Goal: Information Seeking & Learning: Learn about a topic

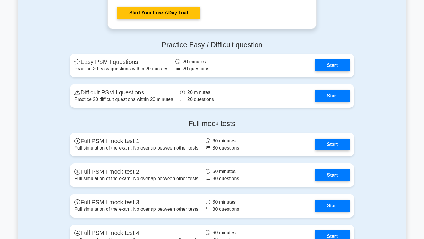
scroll to position [1320, 0]
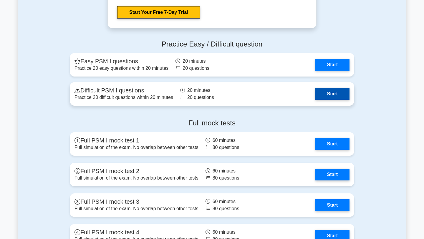
click at [331, 95] on link "Start" at bounding box center [332, 94] width 34 height 12
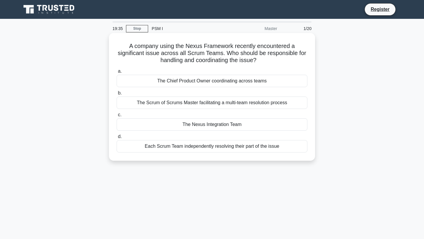
click at [282, 103] on div "The Scrum of Scrums Master facilitating a multi-team resolution process" at bounding box center [212, 103] width 191 height 12
click at [117, 95] on input "b. The Scrum of Scrums Master facilitating a multi-team resolution process" at bounding box center [117, 93] width 0 height 4
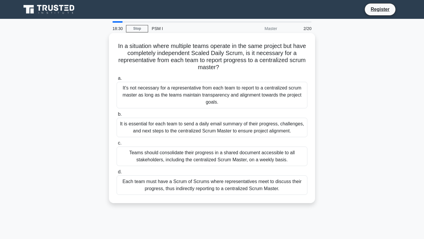
click at [252, 125] on div "It is essential for each team to send a daily email summary of their progress, …" at bounding box center [212, 127] width 191 height 19
click at [117, 116] on input "b. It is essential for each team to send a daily email summary of their progres…" at bounding box center [117, 115] width 0 height 4
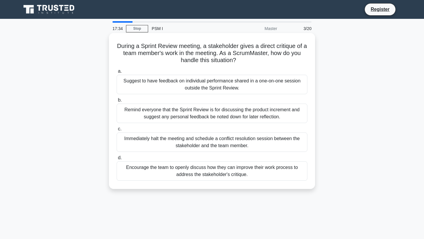
click at [229, 162] on div "Encourage the team to openly discuss how they can improve their work process to…" at bounding box center [212, 170] width 191 height 19
click at [117, 160] on input "d. Encourage the team to openly discuss how they can improve their work process…" at bounding box center [117, 158] width 0 height 4
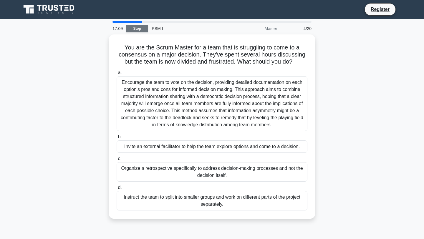
click at [138, 29] on link "Stop" at bounding box center [137, 28] width 22 height 7
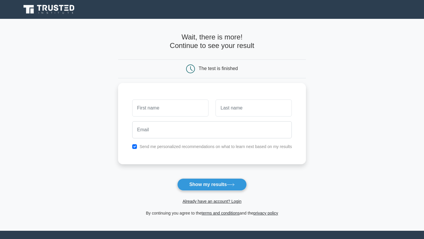
click at [39, 2] on link at bounding box center [49, 9] width 57 height 14
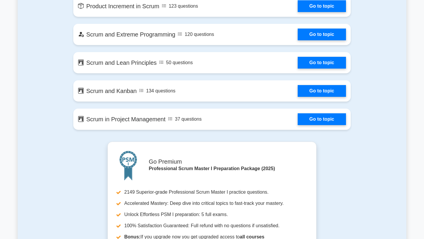
scroll to position [1058, 0]
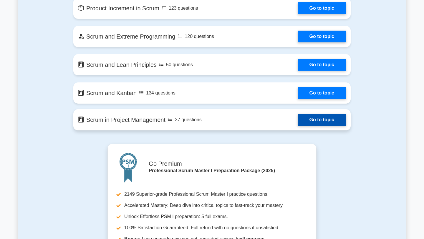
click at [306, 120] on link "Go to topic" at bounding box center [322, 120] width 48 height 12
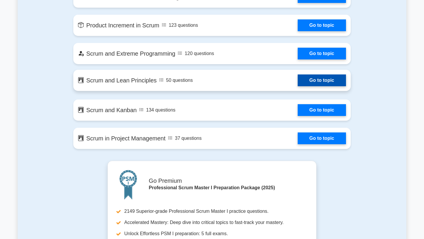
scroll to position [1039, 0]
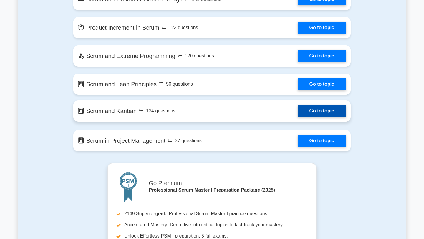
click at [323, 114] on link "Go to topic" at bounding box center [322, 111] width 48 height 12
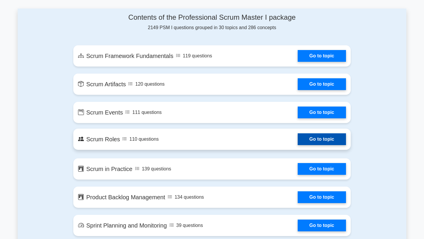
scroll to position [304, 0]
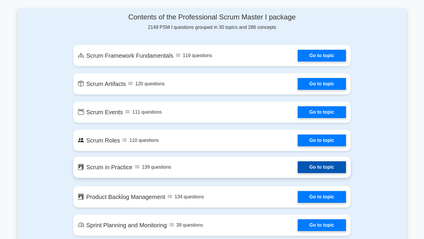
click at [324, 173] on link "Go to topic" at bounding box center [322, 167] width 48 height 12
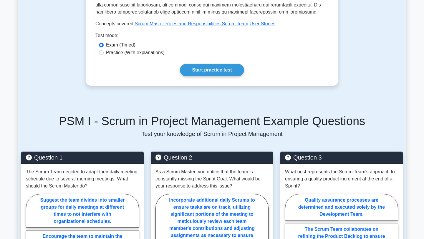
scroll to position [268, 0]
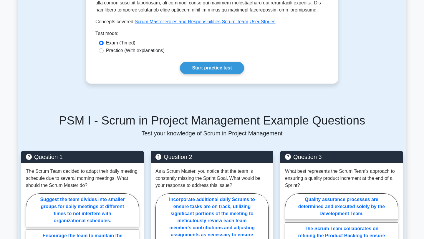
click at [150, 50] on label "Practice (With explanations)" at bounding box center [135, 50] width 59 height 7
click at [104, 50] on input "Practice (With explanations)" at bounding box center [101, 50] width 5 height 5
radio input "true"
click at [214, 70] on link "Start practice test" at bounding box center [212, 68] width 64 height 12
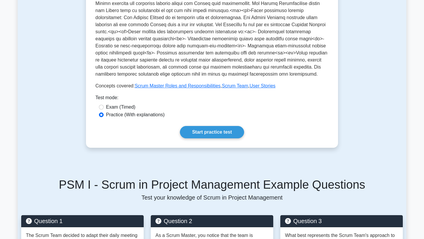
scroll to position [0, 0]
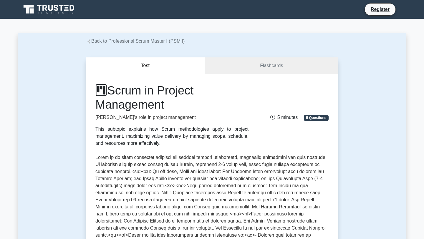
click at [259, 68] on link "Flashcards" at bounding box center [271, 65] width 133 height 17
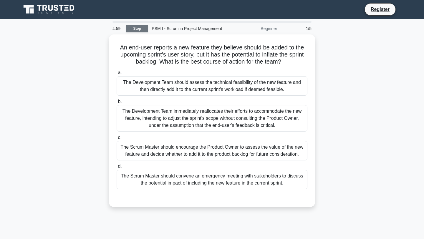
click at [138, 26] on link "Stop" at bounding box center [137, 28] width 22 height 7
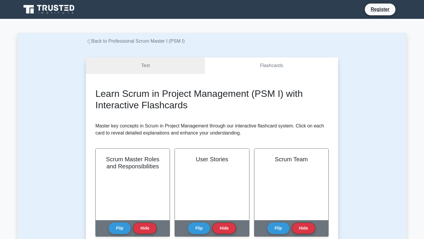
click at [194, 75] on div "Learn Scrum in Project Management (PSM I) with Interactive Flashcards Master ke…" at bounding box center [212, 166] width 252 height 184
click at [186, 70] on link "Test" at bounding box center [145, 65] width 119 height 17
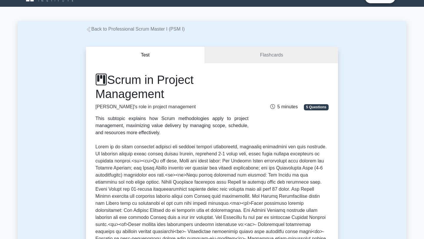
scroll to position [14, 0]
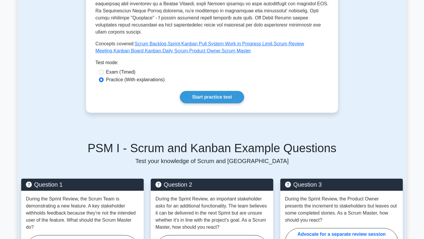
scroll to position [220, 0]
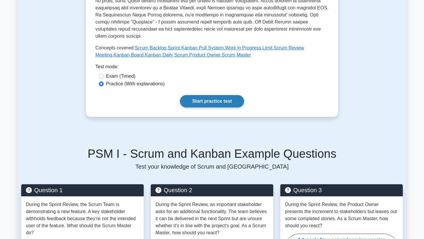
click at [243, 103] on link "Start practice test" at bounding box center [212, 101] width 64 height 12
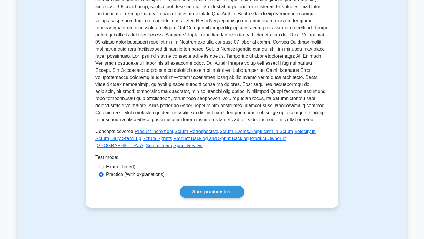
scroll to position [153, 0]
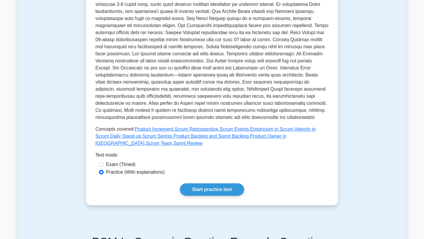
click at [118, 165] on label "Exam (Timed)" at bounding box center [120, 164] width 29 height 7
click at [104, 165] on input "Exam (Timed)" at bounding box center [101, 164] width 5 height 5
radio input "true"
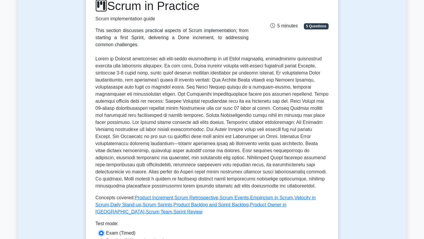
scroll to position [0, 0]
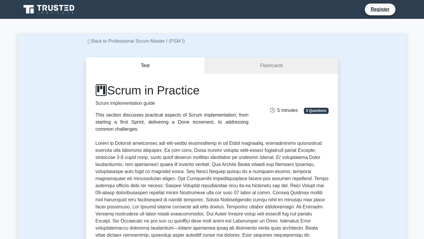
click at [310, 110] on span "5 Questions" at bounding box center [316, 111] width 25 height 6
click at [285, 113] on span "5 minutes" at bounding box center [283, 110] width 27 height 5
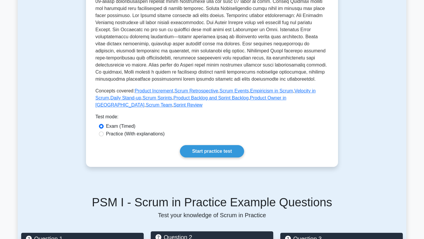
scroll to position [190, 0]
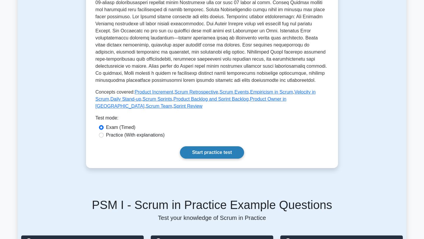
click at [217, 156] on link "Start practice test" at bounding box center [212, 152] width 64 height 12
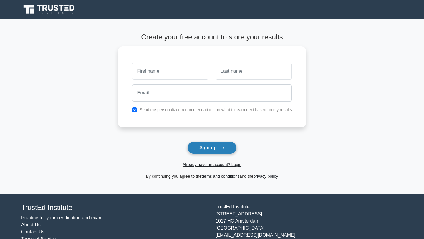
click at [213, 147] on button "Sign up" at bounding box center [211, 148] width 49 height 12
click at [221, 163] on link "Already have an account? Login" at bounding box center [212, 164] width 59 height 5
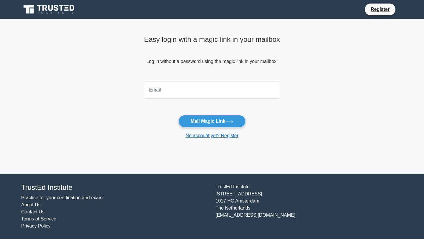
click at [192, 89] on input "email" at bounding box center [212, 90] width 136 height 17
type input "ripey.yulia@vrbtech.org"
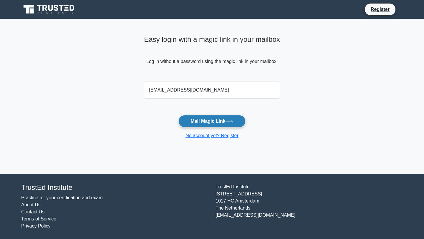
click at [215, 124] on button "Mail Magic Link" at bounding box center [211, 121] width 67 height 12
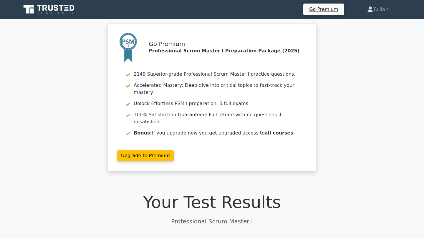
click at [46, 4] on icon at bounding box center [49, 9] width 57 height 11
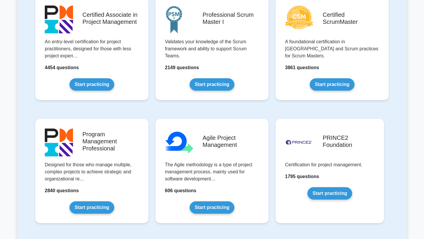
scroll to position [265, 0]
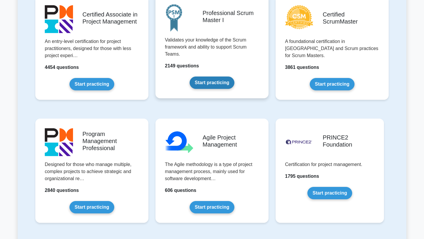
click at [219, 83] on link "Start practicing" at bounding box center [212, 83] width 44 height 12
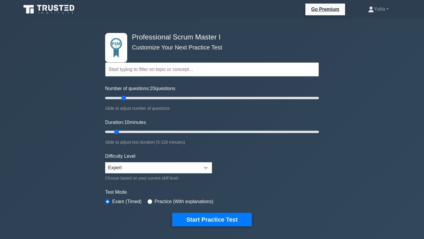
drag, startPoint x: 114, startPoint y: 98, endPoint x: 122, endPoint y: 97, distance: 8.6
type input "20"
click at [122, 97] on input "Number of questions: 20 questions" at bounding box center [212, 98] width 214 height 7
drag, startPoint x: 116, startPoint y: 130, endPoint x: 131, endPoint y: 130, distance: 15.3
type input "20"
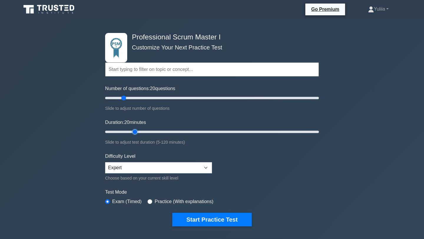
click at [131, 130] on input "Duration: 20 minutes" at bounding box center [212, 131] width 214 height 7
click at [178, 166] on select "Beginner Intermediate Expert" at bounding box center [158, 167] width 107 height 11
click at [105, 162] on select "Beginner Intermediate Expert" at bounding box center [158, 167] width 107 height 11
click at [165, 180] on div "Choose based on your current skill level" at bounding box center [158, 178] width 107 height 7
click at [170, 179] on div "Choose based on your current skill level" at bounding box center [158, 178] width 107 height 7
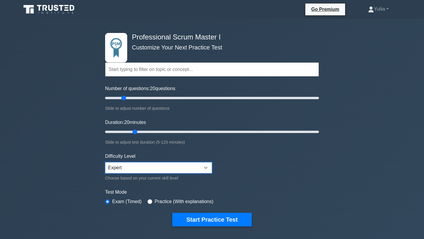
click at [158, 170] on select "Beginner Intermediate Expert" at bounding box center [158, 167] width 107 height 11
click at [105, 162] on select "Beginner Intermediate Expert" at bounding box center [158, 167] width 107 height 11
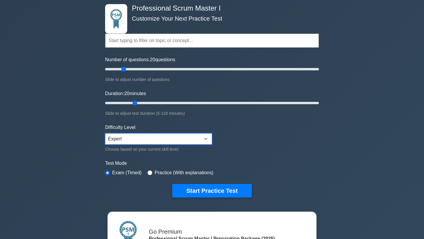
scroll to position [29, 0]
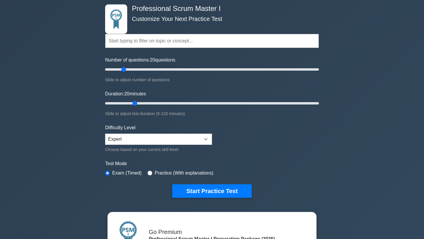
click at [176, 175] on label "Practice (With explanations)" at bounding box center [184, 173] width 59 height 7
click at [155, 170] on label "Practice (With explanations)" at bounding box center [184, 173] width 59 height 7
click at [151, 172] on input "radio" at bounding box center [150, 173] width 5 height 5
radio input "true"
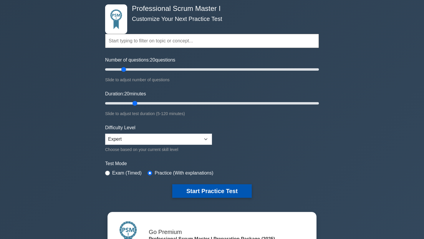
click at [208, 188] on button "Start Practice Test" at bounding box center [212, 191] width 80 height 14
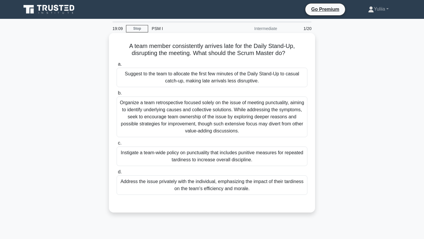
click at [212, 182] on div "Address the issue privately with the individual, emphasizing the impact of thei…" at bounding box center [212, 185] width 191 height 19
click at [117, 174] on input "d. Address the issue privately with the individual, emphasizing the impact of t…" at bounding box center [117, 172] width 0 height 4
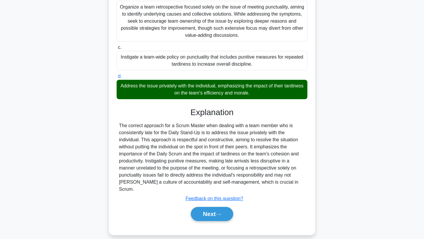
scroll to position [96, 0]
click at [217, 207] on button "Next" at bounding box center [212, 214] width 42 height 14
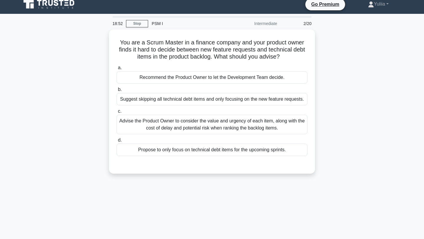
scroll to position [0, 0]
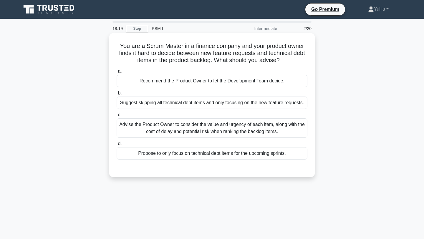
click at [262, 127] on div "Advise the Product Owner to consider the value and urgency of each item, along …" at bounding box center [212, 127] width 191 height 19
click at [117, 117] on input "c. Advise the Product Owner to consider the value and urgency of each item, alo…" at bounding box center [117, 115] width 0 height 4
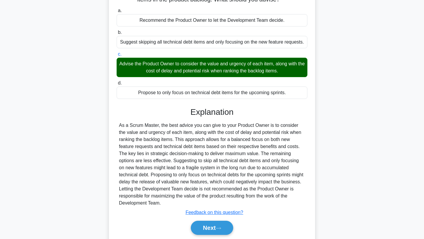
scroll to position [62, 0]
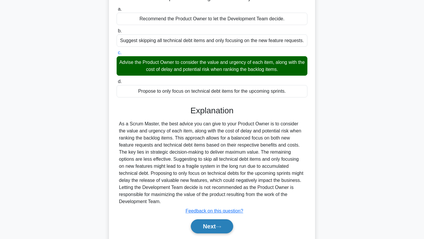
click at [216, 223] on button "Next" at bounding box center [212, 226] width 42 height 14
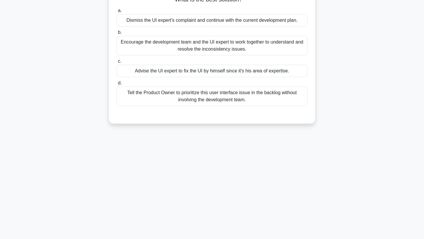
scroll to position [0, 0]
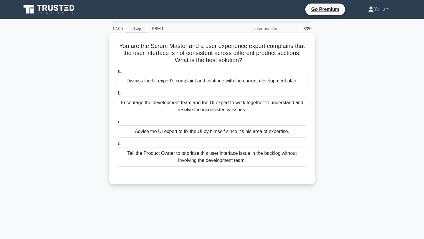
click at [231, 104] on div "Encourage the development team and the UI expert to work together to understand…" at bounding box center [212, 106] width 191 height 19
click at [117, 95] on input "b. Encourage the development team and the UI expert to work together to underst…" at bounding box center [117, 93] width 0 height 4
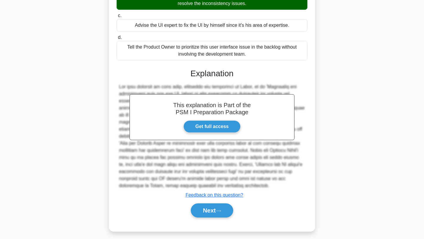
scroll to position [110, 0]
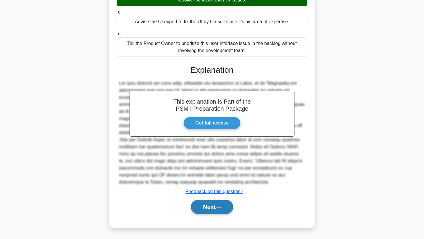
click at [211, 211] on button "Next" at bounding box center [212, 207] width 42 height 14
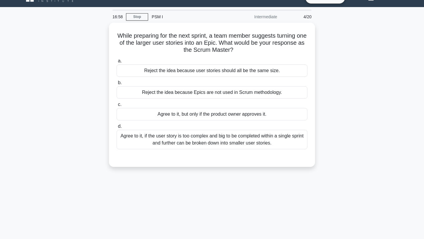
scroll to position [0, 0]
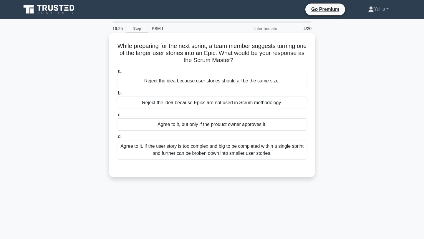
click at [224, 157] on div "Agree to it, if the user story is too complex and big to be completed within a …" at bounding box center [212, 149] width 191 height 19
click at [117, 139] on input "d. Agree to it, if the user story is too complex and big to be completed within…" at bounding box center [117, 137] width 0 height 4
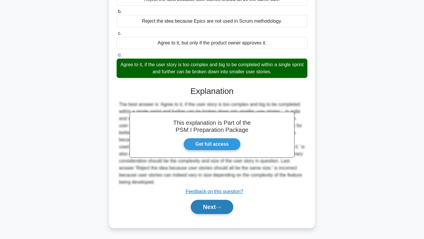
click at [209, 208] on button "Next" at bounding box center [212, 207] width 42 height 14
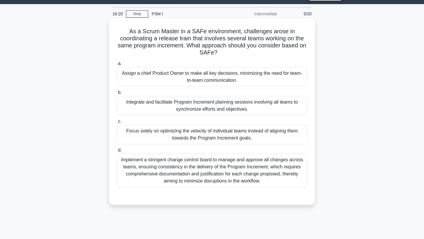
scroll to position [8, 0]
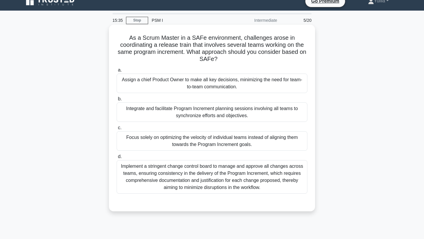
click at [229, 186] on div "Implement a stringent change control board to manage and approve all changes ac…" at bounding box center [212, 177] width 191 height 34
click at [117, 159] on input "d. Implement a stringent change control board to manage and approve all changes…" at bounding box center [117, 157] width 0 height 4
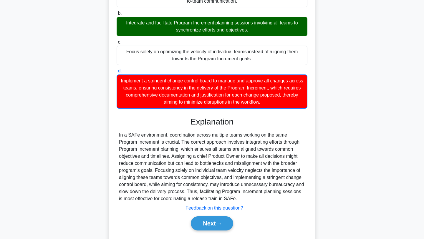
scroll to position [97, 0]
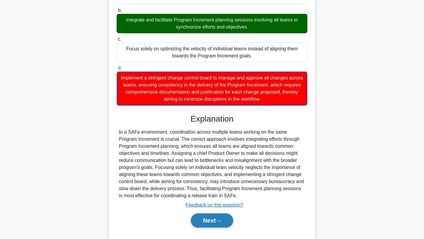
click at [224, 221] on button "Next" at bounding box center [212, 221] width 42 height 14
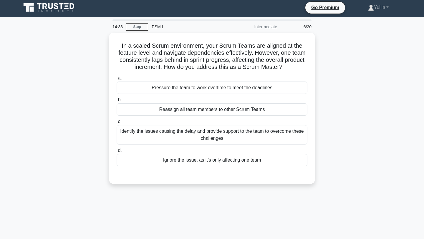
scroll to position [0, 0]
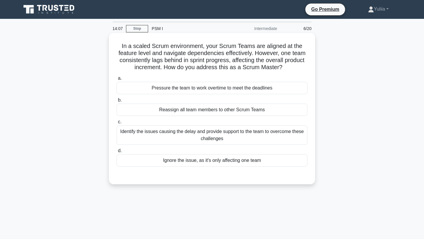
click at [245, 134] on div "Identify the issues causing the delay and provide support to the team to overco…" at bounding box center [212, 134] width 191 height 19
click at [117, 124] on input "c. Identify the issues causing the delay and provide support to the team to ove…" at bounding box center [117, 122] width 0 height 4
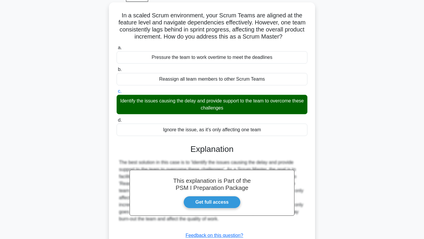
scroll to position [79, 0]
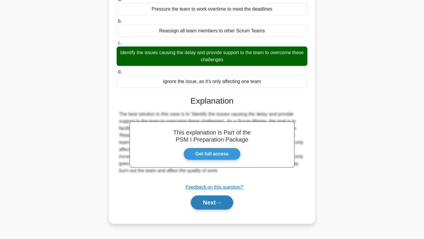
click at [221, 206] on button "Next" at bounding box center [212, 203] width 42 height 14
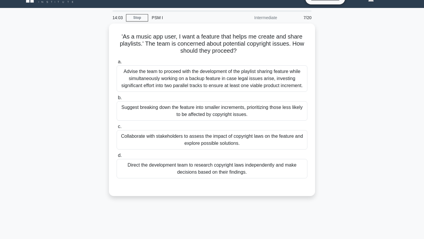
scroll to position [0, 0]
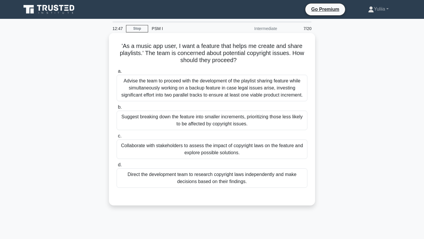
click at [292, 146] on div "Collaborate with stakeholders to assess the impact of copyright laws on the fea…" at bounding box center [212, 149] width 191 height 19
click at [117, 138] on input "c. Collaborate with stakeholders to assess the impact of copyright laws on the …" at bounding box center [117, 136] width 0 height 4
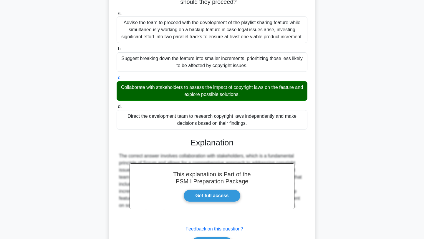
scroll to position [96, 0]
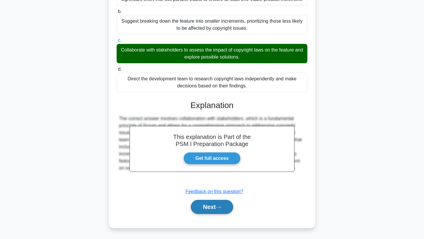
click at [221, 208] on icon at bounding box center [218, 207] width 5 height 3
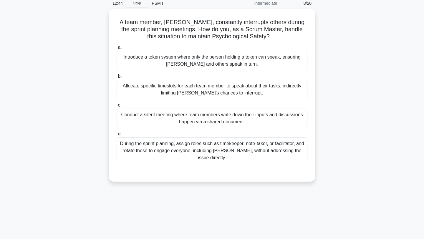
scroll to position [0, 0]
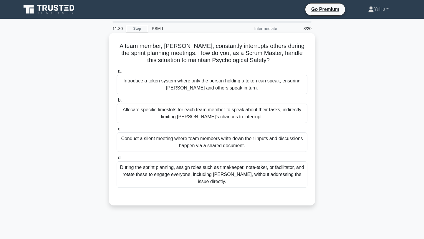
click at [299, 80] on div "Introduce a token system where only the person holding a token can speak, ensur…" at bounding box center [212, 84] width 191 height 19
click at [117, 73] on input "a. Introduce a token system where only the person holding a token can speak, en…" at bounding box center [117, 72] width 0 height 4
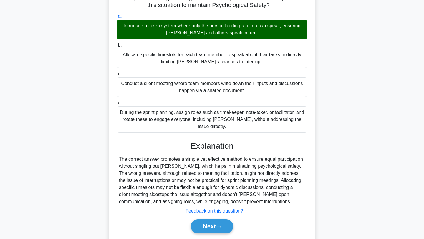
scroll to position [56, 0]
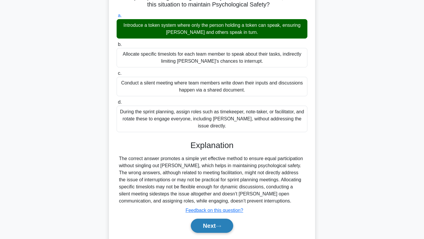
click at [218, 225] on icon at bounding box center [218, 226] width 5 height 3
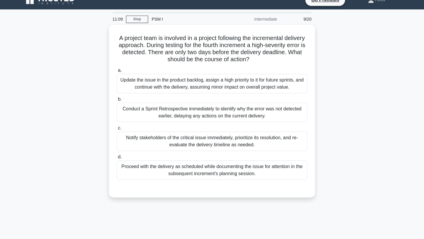
scroll to position [0, 0]
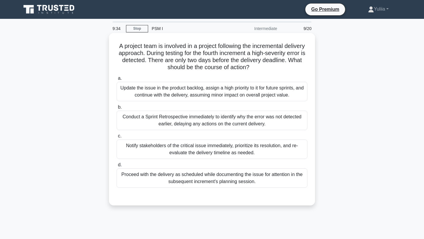
click at [220, 180] on div "Proceed with the delivery as scheduled while documenting the issue for attentio…" at bounding box center [212, 177] width 191 height 19
click at [117, 167] on input "d. Proceed with the delivery as scheduled while documenting the issue for atten…" at bounding box center [117, 165] width 0 height 4
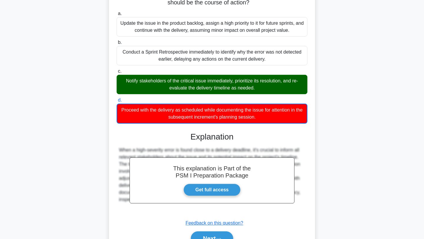
scroll to position [96, 0]
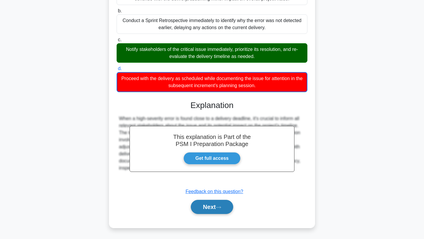
click at [208, 209] on button "Next" at bounding box center [212, 207] width 42 height 14
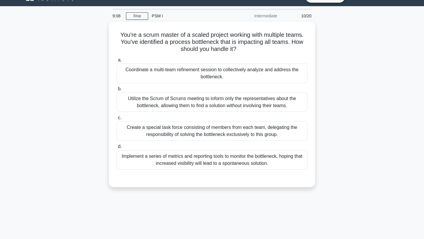
scroll to position [0, 0]
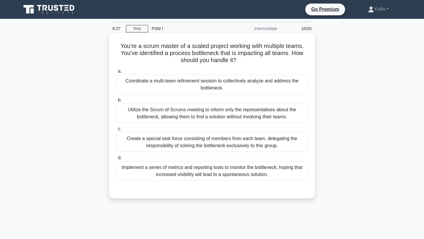
click at [232, 80] on div "Coordinate a multi-team refinement session to collectively analyze and address …" at bounding box center [212, 84] width 191 height 19
click at [117, 73] on input "a. Coordinate a multi-team refinement session to collectively analyze and addre…" at bounding box center [117, 72] width 0 height 4
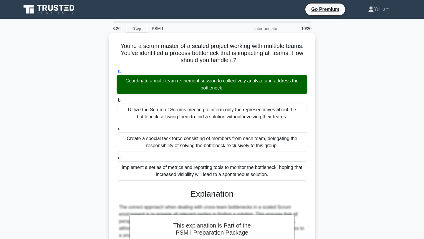
scroll to position [89, 0]
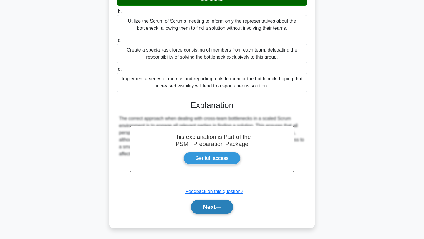
click at [215, 207] on button "Next" at bounding box center [212, 207] width 42 height 14
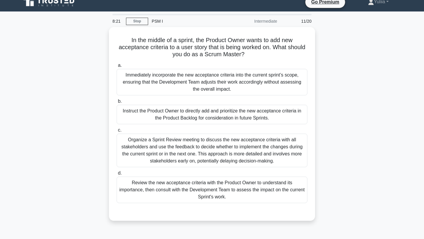
scroll to position [6, 0]
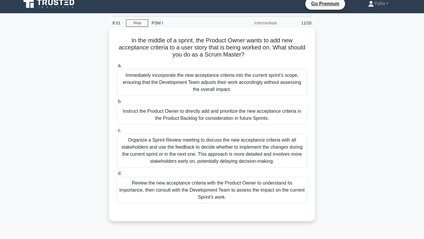
click at [262, 196] on div "Review the new acceptance criteria with the Product Owner to understand its imp…" at bounding box center [212, 190] width 191 height 27
click at [117, 176] on input "d. Review the new acceptance criteria with the Product Owner to understand its …" at bounding box center [117, 174] width 0 height 4
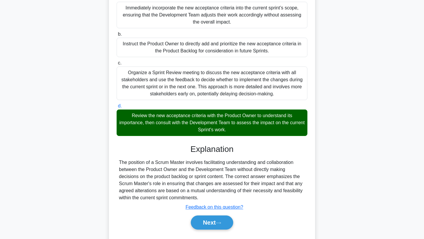
scroll to position [83, 0]
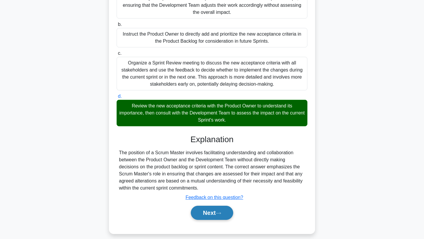
click at [215, 218] on button "Next" at bounding box center [212, 213] width 42 height 14
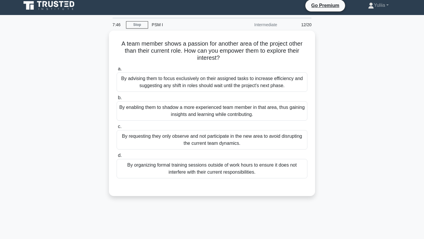
scroll to position [0, 0]
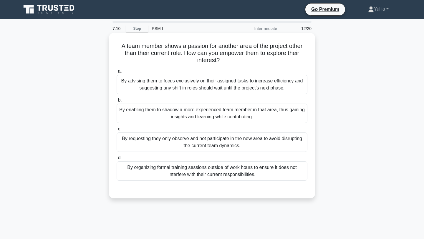
click at [167, 116] on div "By enabling them to shadow a more experienced team member in that area, thus ga…" at bounding box center [212, 113] width 191 height 19
click at [117, 102] on input "b. By enabling them to shadow a more experienced team member in that area, thus…" at bounding box center [117, 100] width 0 height 4
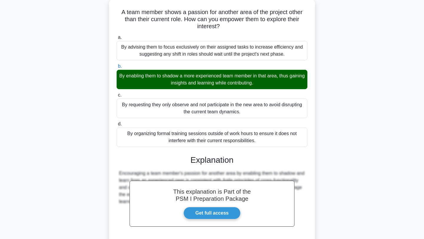
scroll to position [89, 0]
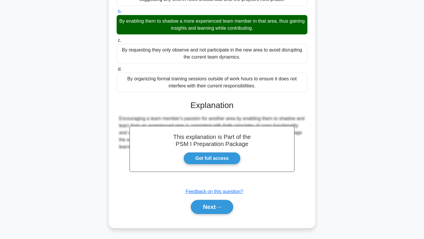
click at [214, 216] on div "Next" at bounding box center [212, 207] width 191 height 19
click at [214, 208] on button "Next" at bounding box center [212, 207] width 42 height 14
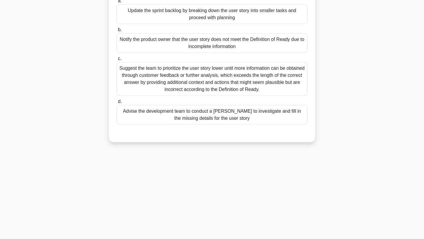
scroll to position [0, 0]
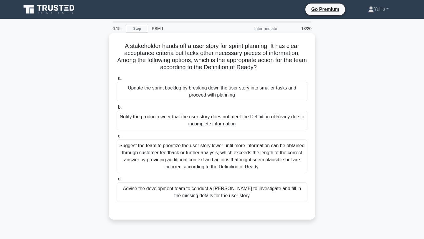
click at [262, 120] on div "Notify the product owner that the user story does not meet the Definition of Re…" at bounding box center [212, 120] width 191 height 19
click at [117, 109] on input "b. Notify the product owner that the user story does not meet the Definition of…" at bounding box center [117, 107] width 0 height 4
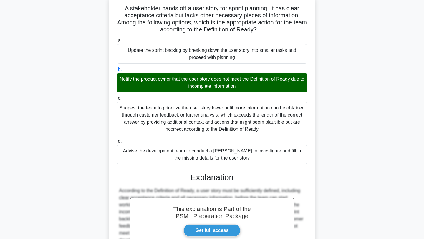
scroll to position [110, 0]
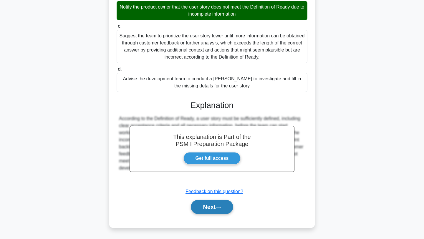
click at [210, 206] on button "Next" at bounding box center [212, 207] width 42 height 14
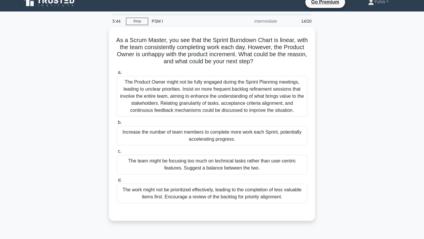
scroll to position [6, 0]
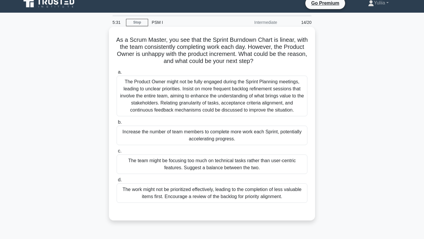
click at [279, 194] on div "The work might not be prioritized effectively, leading to the completion of les…" at bounding box center [212, 192] width 191 height 19
click at [117, 182] on input "d. The work might not be prioritized effectively, leading to the completion of …" at bounding box center [117, 180] width 0 height 4
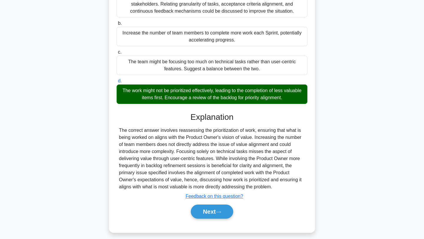
scroll to position [110, 0]
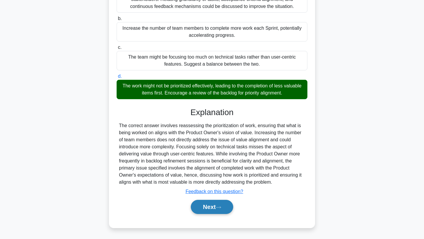
click at [231, 203] on button "Next" at bounding box center [212, 207] width 42 height 14
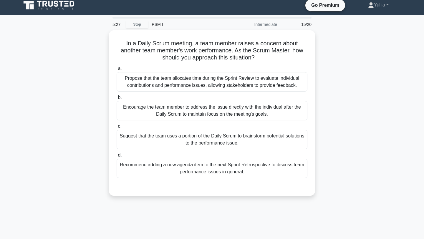
scroll to position [0, 0]
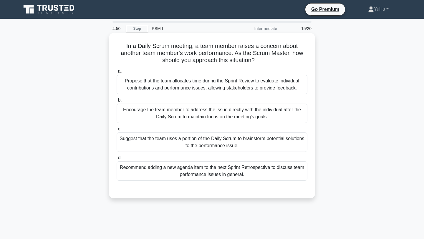
click at [235, 138] on div "Suggest that the team uses a portion of the Daily Scrum to brainstorm potential…" at bounding box center [212, 142] width 191 height 19
click at [117, 131] on input "c. Suggest that the team uses a portion of the Daily Scrum to brainstorm potent…" at bounding box center [117, 129] width 0 height 4
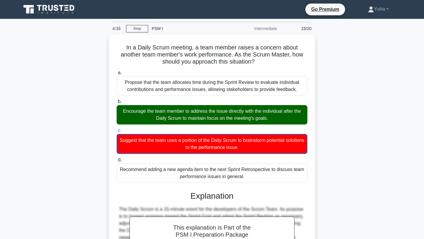
scroll to position [89, 0]
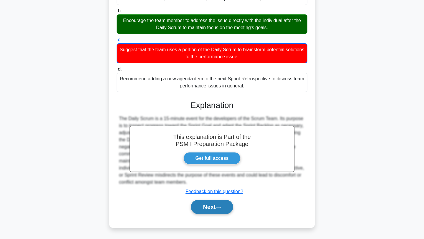
click at [211, 206] on button "Next" at bounding box center [212, 207] width 42 height 14
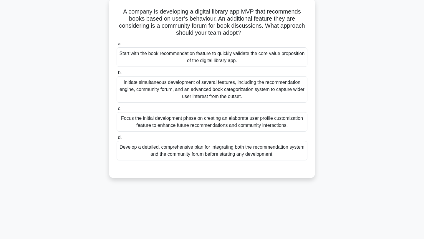
scroll to position [0, 0]
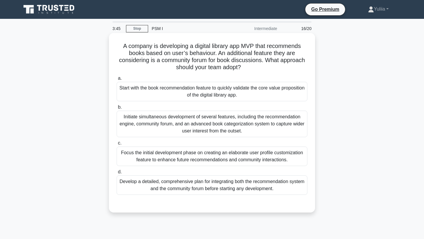
click at [216, 89] on div "Start with the book recommendation feature to quickly validate the core value p…" at bounding box center [212, 91] width 191 height 19
click at [117, 80] on input "a. Start with the book recommendation feature to quickly validate the core valu…" at bounding box center [117, 79] width 0 height 4
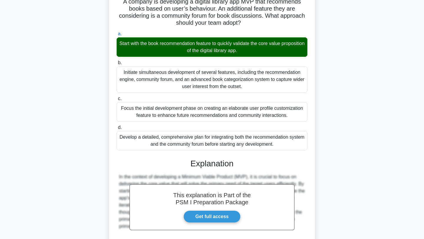
scroll to position [103, 0]
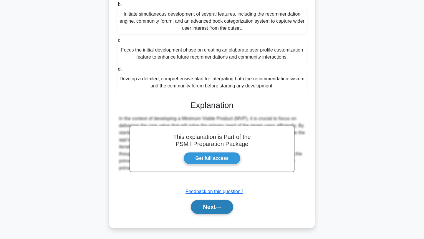
click at [208, 204] on button "Next" at bounding box center [212, 207] width 42 height 14
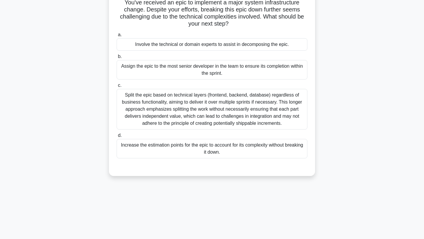
scroll to position [0, 0]
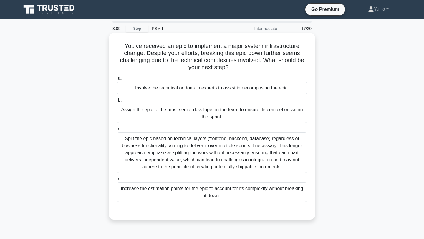
click at [255, 95] on div "a. Involve the technical or domain experts to assist in decomposing the epic. b…" at bounding box center [212, 139] width 198 height 130
click at [254, 92] on div "Involve the technical or domain experts to assist in decomposing the epic." at bounding box center [212, 88] width 191 height 12
click at [117, 80] on input "a. Involve the technical or domain experts to assist in decomposing the epic." at bounding box center [117, 79] width 0 height 4
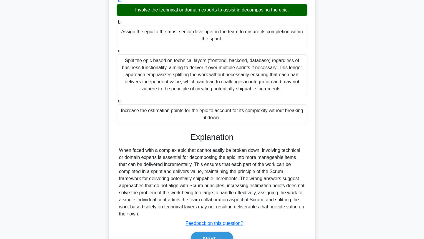
scroll to position [110, 0]
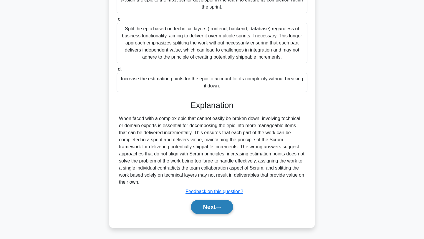
click at [212, 201] on button "Next" at bounding box center [212, 207] width 42 height 14
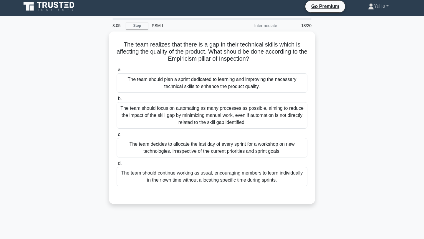
scroll to position [0, 0]
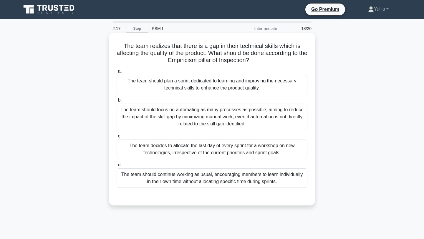
click at [247, 86] on div "The team should plan a sprint dedicated to learning and improving the necessary…" at bounding box center [212, 84] width 191 height 19
click at [117, 73] on input "a. The team should plan a sprint dedicated to learning and improving the necess…" at bounding box center [117, 72] width 0 height 4
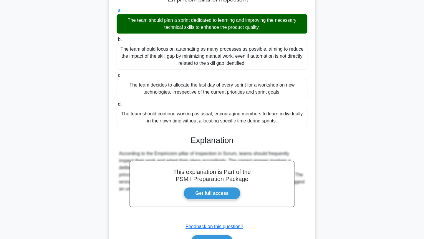
scroll to position [96, 0]
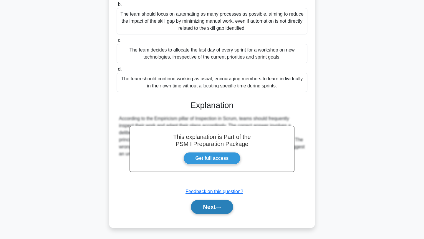
click at [204, 204] on button "Next" at bounding box center [212, 207] width 42 height 14
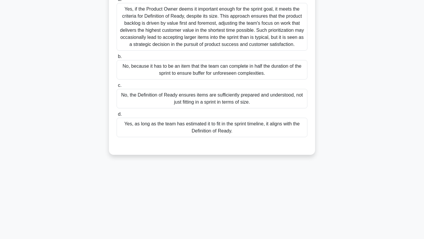
scroll to position [0, 0]
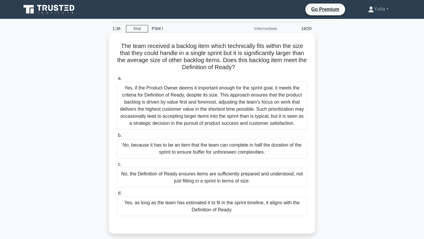
click at [206, 126] on div "Yes, if the Product Owner deems it important enough for the sprint goal, it mee…" at bounding box center [212, 106] width 191 height 48
click at [117, 80] on input "a. Yes, if the Product Owner deems it important enough for the sprint goal, it …" at bounding box center [117, 79] width 0 height 4
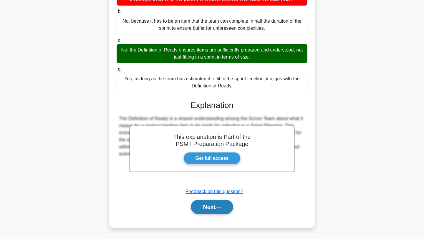
click at [207, 204] on button "Next" at bounding box center [212, 207] width 42 height 14
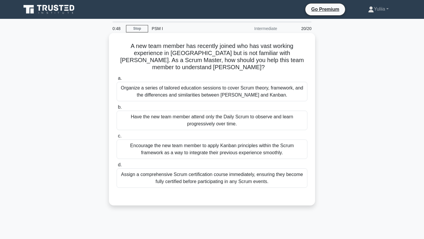
click at [248, 87] on div "Organize a series of tailored education sessions to cover Scrum theory, framewo…" at bounding box center [212, 91] width 191 height 19
click at [117, 80] on input "a. Organize a series of tailored education sessions to cover Scrum theory, fram…" at bounding box center [117, 79] width 0 height 4
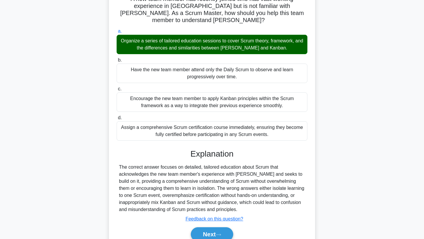
scroll to position [79, 0]
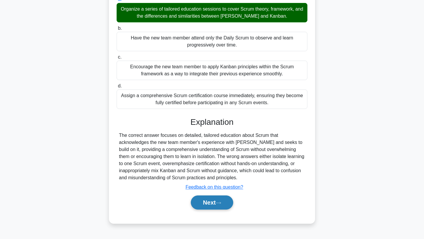
click at [217, 196] on button "Next" at bounding box center [212, 203] width 42 height 14
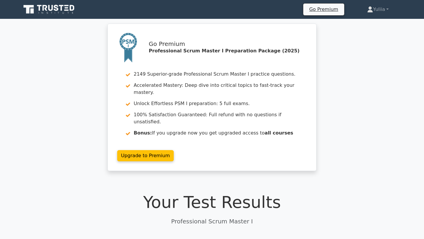
click at [61, 9] on icon at bounding box center [61, 8] width 5 height 6
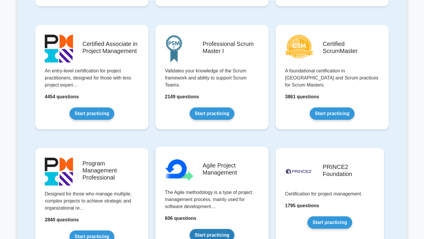
scroll to position [235, 0]
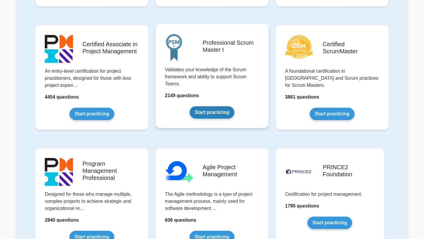
click at [216, 108] on link "Start practicing" at bounding box center [212, 112] width 44 height 12
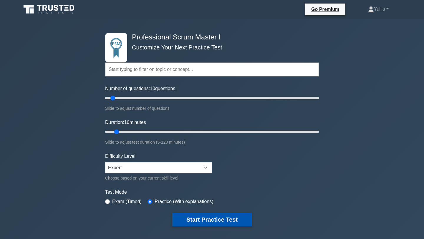
click at [205, 217] on button "Start Practice Test" at bounding box center [212, 220] width 80 height 14
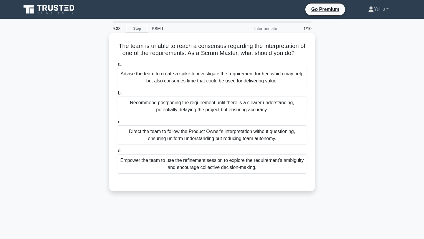
click at [266, 172] on div "Empower the team to use the refinement session to explore the requirement's amb…" at bounding box center [212, 163] width 191 height 19
click at [117, 153] on input "d. Empower the team to use the refinement session to explore the requirement's …" at bounding box center [117, 151] width 0 height 4
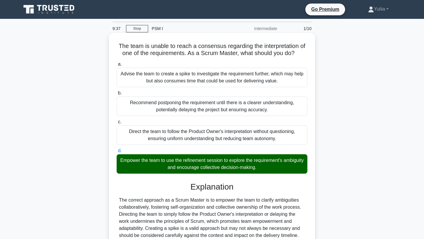
scroll to position [79, 0]
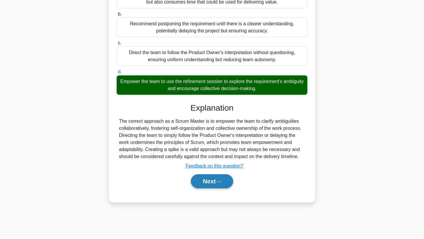
click at [213, 180] on button "Next" at bounding box center [212, 181] width 42 height 14
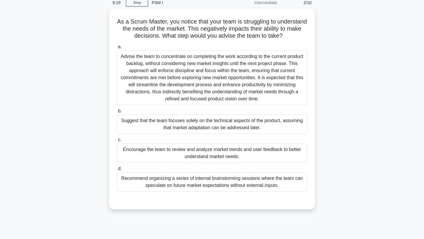
scroll to position [27, 0]
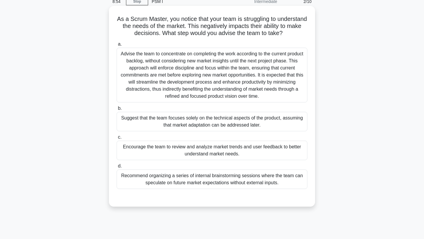
click at [262, 149] on div "Encourage the team to review and analyze market trends and user feedback to bet…" at bounding box center [212, 150] width 191 height 19
click at [117, 139] on input "c. Encourage the team to review and analyze market trends and user feedback to …" at bounding box center [117, 137] width 0 height 4
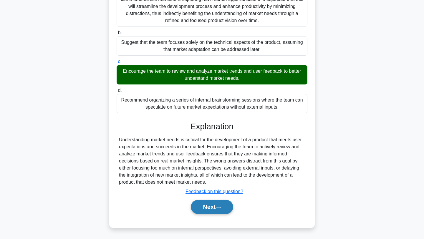
click at [213, 207] on button "Next" at bounding box center [212, 207] width 42 height 14
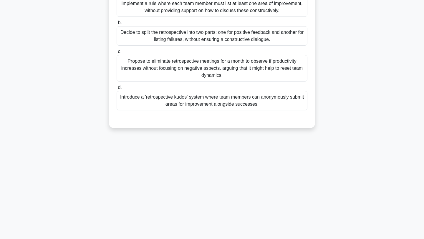
scroll to position [0, 0]
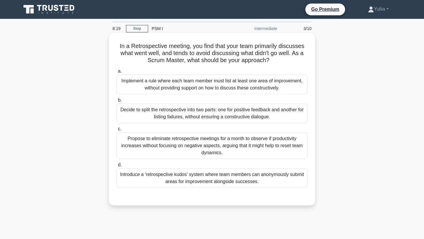
click at [234, 186] on div "Introduce a 'retrospective kudos' system where team members can anonymously sub…" at bounding box center [212, 177] width 191 height 19
click at [117, 167] on input "d. Introduce a 'retrospective kudos' system where team members can anonymously …" at bounding box center [117, 165] width 0 height 4
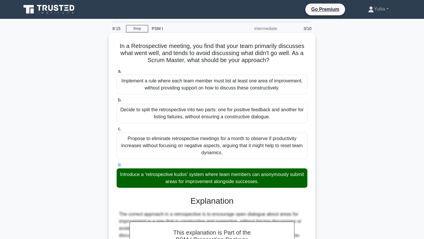
scroll to position [96, 0]
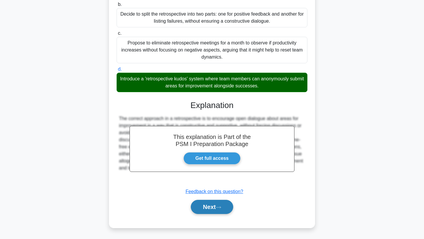
click at [208, 204] on button "Next" at bounding box center [212, 207] width 42 height 14
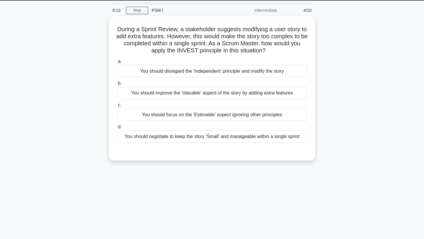
scroll to position [0, 0]
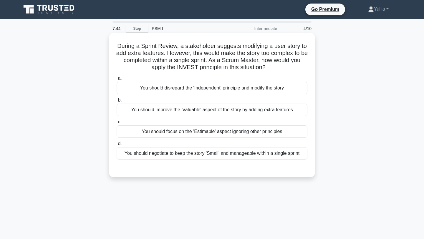
click at [277, 153] on div "You should negotiate to keep the story 'Small' and manageable within a single s…" at bounding box center [212, 153] width 191 height 12
click at [117, 146] on input "d. You should negotiate to keep the story 'Small' and manageable within a singl…" at bounding box center [117, 144] width 0 height 4
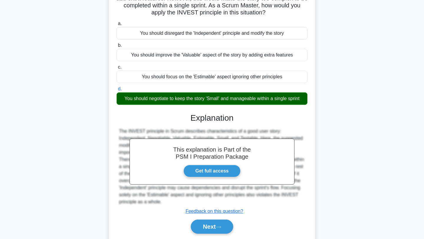
scroll to position [79, 0]
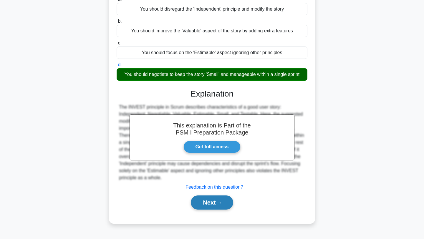
click at [215, 202] on button "Next" at bounding box center [212, 203] width 42 height 14
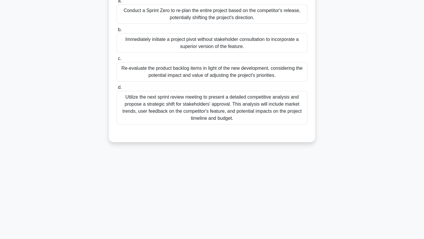
scroll to position [0, 0]
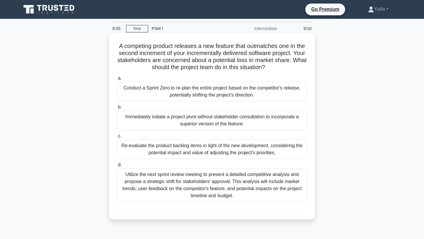
click at [226, 179] on div "Utilize the next sprint review meeting to present a detailed competitive analys…" at bounding box center [212, 185] width 191 height 34
click at [117, 167] on input "d. Utilize the next sprint review meeting to present a detailed competitive ana…" at bounding box center [117, 165] width 0 height 4
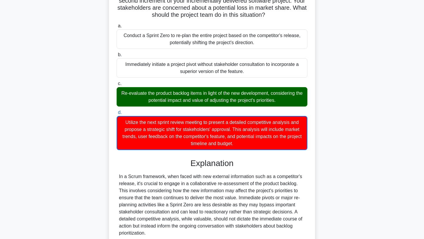
scroll to position [103, 0]
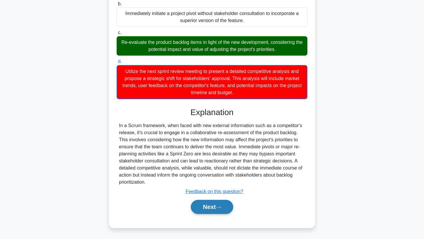
click at [212, 205] on button "Next" at bounding box center [212, 207] width 42 height 14
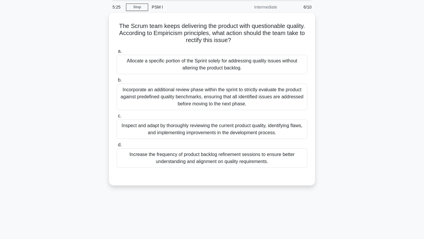
scroll to position [0, 0]
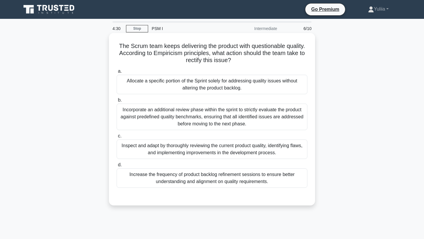
click at [234, 77] on div "Allocate a specific portion of the Sprint solely for addressing quality issues …" at bounding box center [212, 84] width 191 height 19
click at [117, 73] on input "a. Allocate a specific portion of the Sprint solely for addressing quality issu…" at bounding box center [117, 72] width 0 height 4
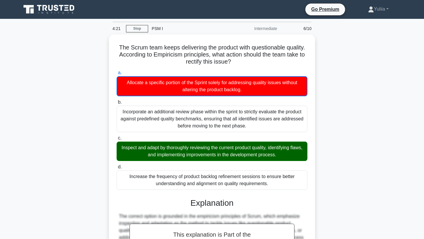
scroll to position [96, 0]
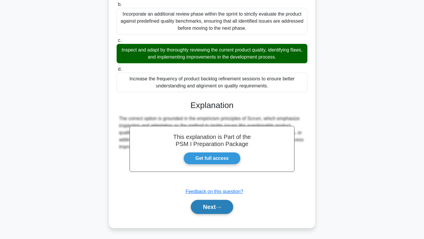
click at [215, 204] on button "Next" at bounding box center [212, 207] width 42 height 14
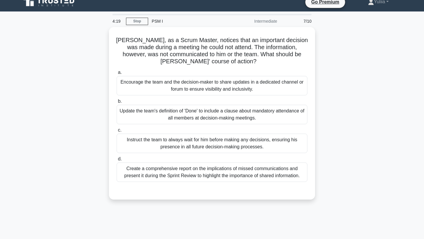
scroll to position [0, 0]
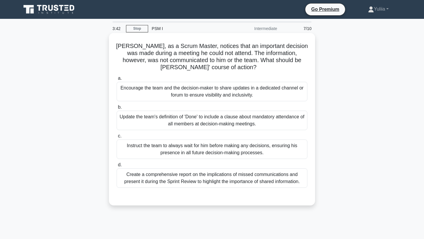
click at [237, 88] on div "Encourage the team and the decision-maker to share updates in a dedicated chann…" at bounding box center [212, 91] width 191 height 19
click at [117, 80] on input "a. Encourage the team and the decision-maker to share updates in a dedicated ch…" at bounding box center [117, 79] width 0 height 4
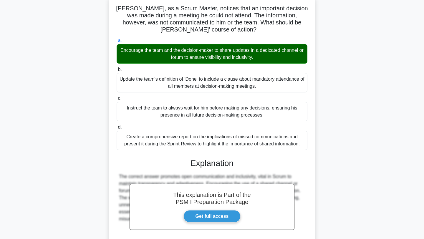
scroll to position [96, 0]
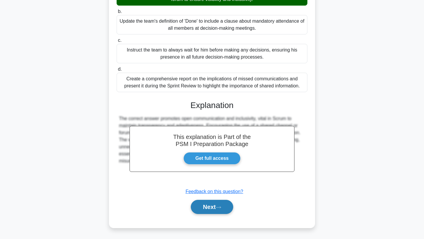
click at [210, 211] on button "Next" at bounding box center [212, 207] width 42 height 14
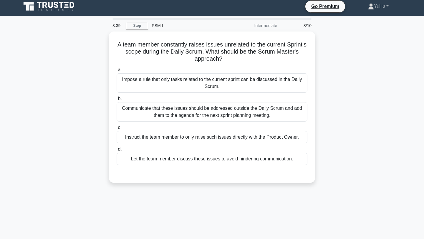
scroll to position [0, 0]
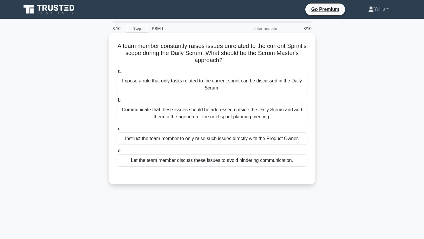
click at [257, 115] on div "Communicate that these issues should be addressed outside the Daily Scrum and a…" at bounding box center [212, 113] width 191 height 19
click at [117, 102] on input "b. Communicate that these issues should be addressed outside the Daily Scrum an…" at bounding box center [117, 100] width 0 height 4
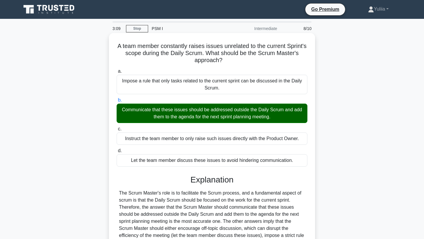
scroll to position [82, 0]
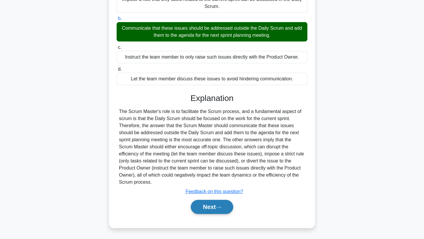
click at [207, 209] on button "Next" at bounding box center [212, 207] width 42 height 14
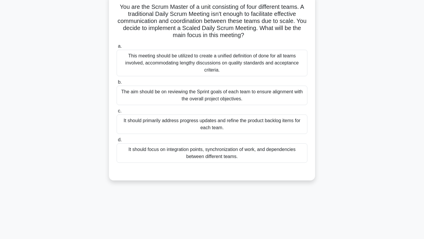
scroll to position [0, 0]
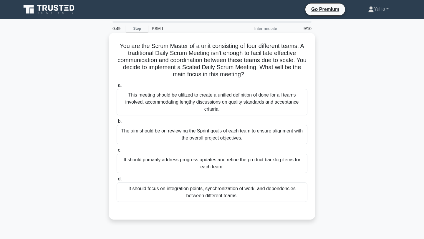
click at [250, 127] on div "The aim should be on reviewing the Sprint goals of each team to ensure alignmen…" at bounding box center [212, 134] width 191 height 19
click at [117, 123] on input "b. The aim should be on reviewing the Sprint goals of each team to ensure align…" at bounding box center [117, 122] width 0 height 4
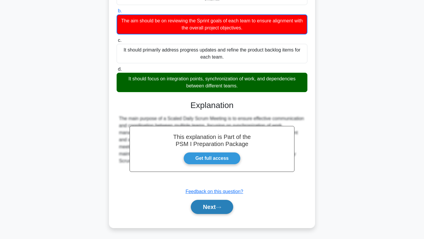
click at [206, 206] on button "Next" at bounding box center [212, 207] width 42 height 14
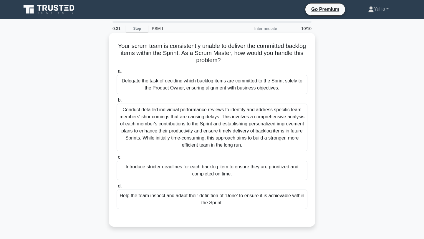
click at [218, 203] on div "Help the team inspect and adapt their definition of 'Done' to ensure it is achi…" at bounding box center [212, 199] width 191 height 19
click at [117, 188] on input "d. Help the team inspect and adapt their definition of 'Done' to ensure it is a…" at bounding box center [117, 186] width 0 height 4
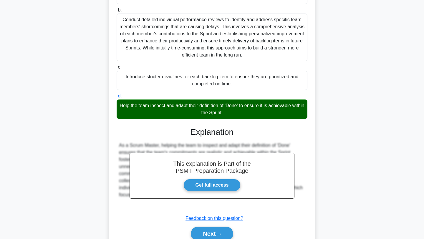
scroll to position [117, 0]
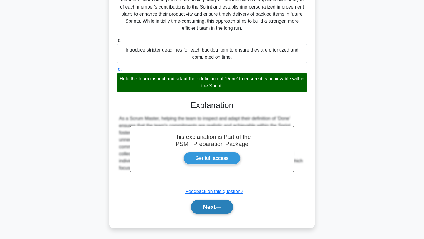
click at [214, 209] on button "Next" at bounding box center [212, 207] width 42 height 14
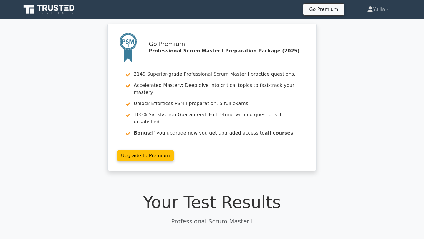
click at [54, 11] on icon at bounding box center [49, 9] width 57 height 11
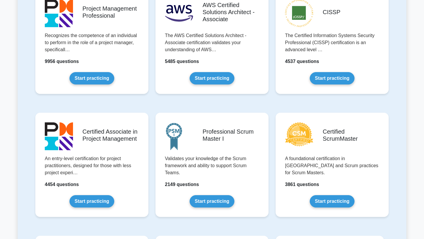
scroll to position [148, 0]
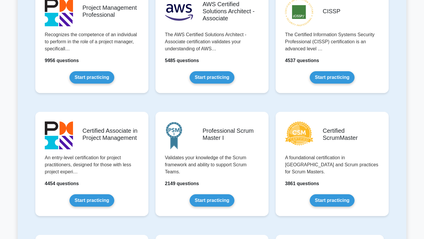
drag, startPoint x: 201, startPoint y: 130, endPoint x: 272, endPoint y: 7, distance: 140.9
